Goal: Task Accomplishment & Management: Manage account settings

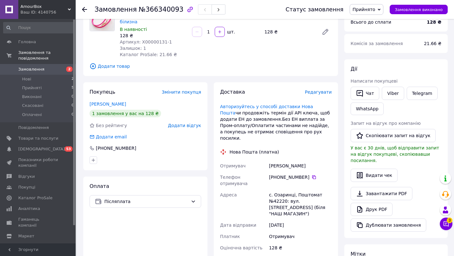
scroll to position [62, 0]
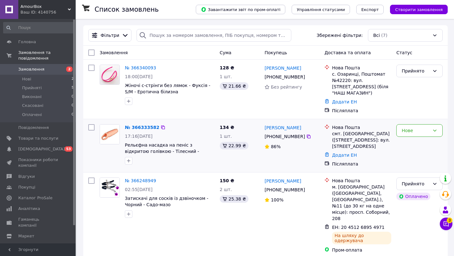
click at [174, 124] on div "№ 366333582" at bounding box center [169, 128] width 91 height 8
click at [179, 142] on span "Рельєфна насадка на пеніс з відкритою голівкою - Тілесний - 12*3,1 см" at bounding box center [162, 151] width 74 height 18
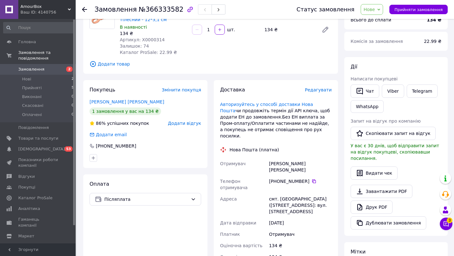
scroll to position [65, 0]
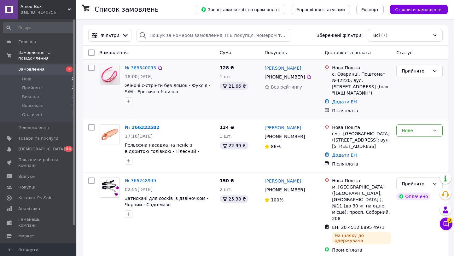
scroll to position [2, 0]
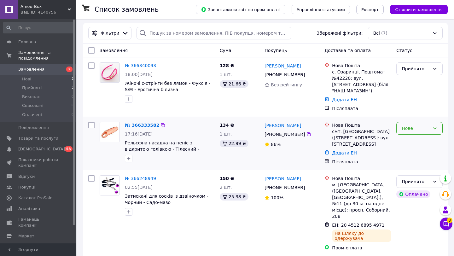
click at [416, 128] on div "Нове" at bounding box center [419, 128] width 46 height 13
click at [418, 136] on li "Прийнято" at bounding box center [419, 135] width 46 height 11
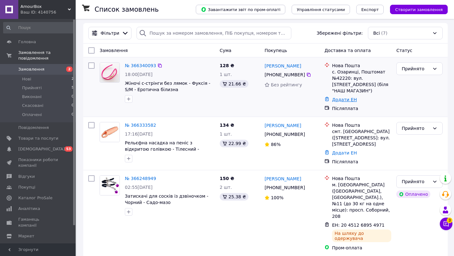
click at [339, 97] on link "Додати ЕН" at bounding box center [344, 99] width 25 height 5
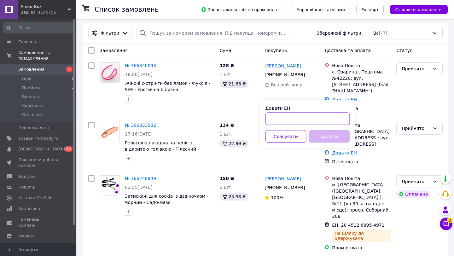
click at [302, 118] on input "Додати ЕН" at bounding box center [307, 118] width 84 height 13
paste input "@AlinaRedIF"
drag, startPoint x: 311, startPoint y: 118, endPoint x: 262, endPoint y: 119, distance: 49.1
click at [262, 119] on div "Додати ЕН @AlinaRedIF Скасувати Додати" at bounding box center [307, 124] width 95 height 48
paste input "20451269254031"
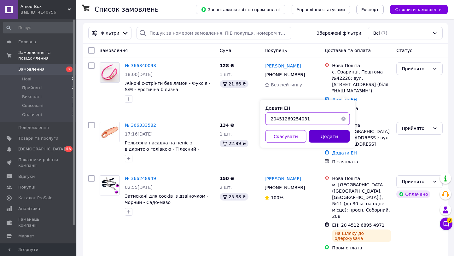
type input "20451269254031"
click at [334, 135] on button "Додати" at bounding box center [329, 136] width 41 height 13
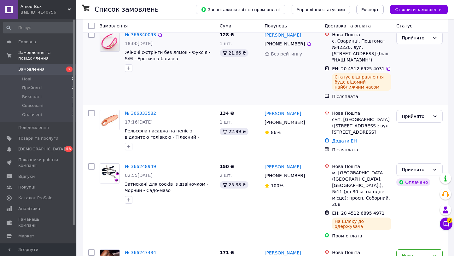
scroll to position [33, 0]
click at [347, 141] on link "Додати ЕН" at bounding box center [344, 140] width 25 height 5
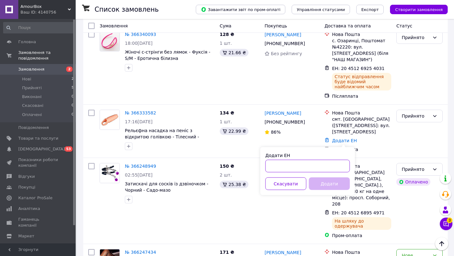
click at [304, 165] on input "Додати ЕН" at bounding box center [307, 166] width 84 height 13
paste input "20451269254595"
type input "20451269254595"
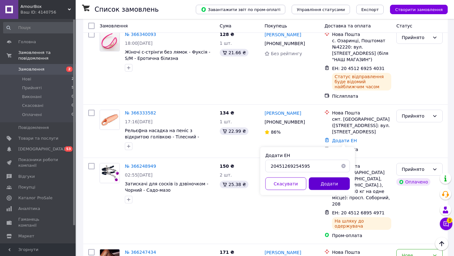
click at [334, 184] on button "Додати" at bounding box center [329, 183] width 41 height 13
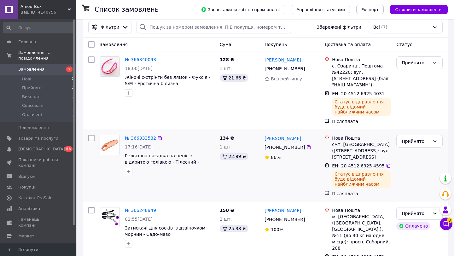
scroll to position [0, 0]
